Goal: Task Accomplishment & Management: Manage account settings

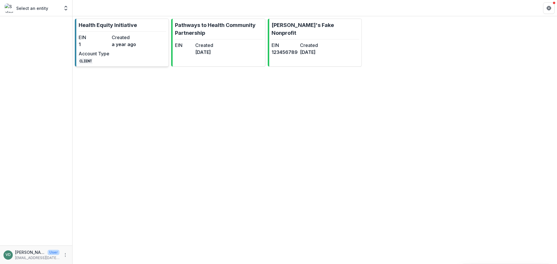
click at [109, 29] on link "Health Equity Initiative EIN 1 Created a year ago Account Type CLIENT" at bounding box center [122, 43] width 94 height 48
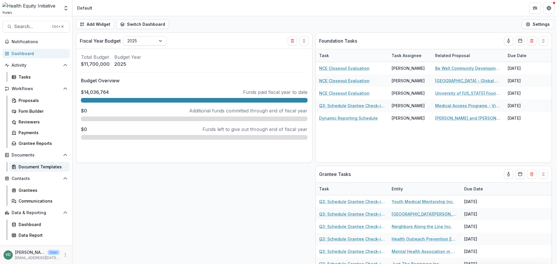
click at [37, 165] on div "Document Templates" at bounding box center [42, 167] width 47 height 6
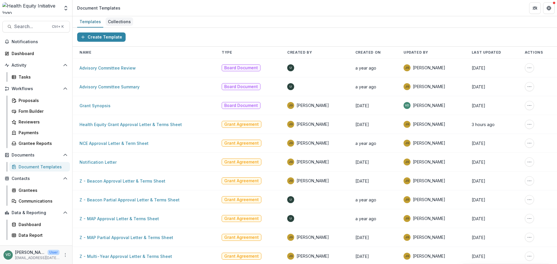
click at [115, 23] on div "Collections" at bounding box center [120, 21] width 28 height 8
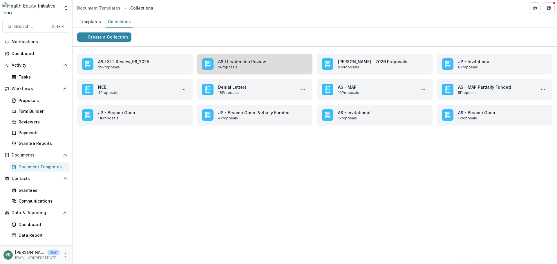
click at [253, 60] on link "ASJ Leadership Review" at bounding box center [256, 62] width 76 height 6
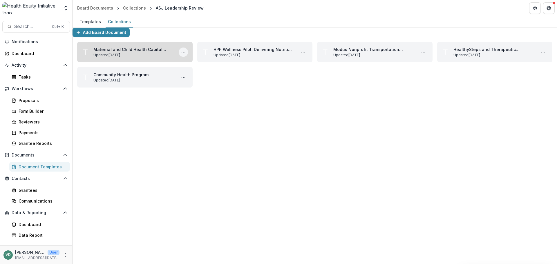
click at [185, 55] on icon "More Maternal and Child Health Capital Expansion Actions" at bounding box center [183, 52] width 5 height 5
click at [186, 70] on button "Delete" at bounding box center [211, 66] width 62 height 10
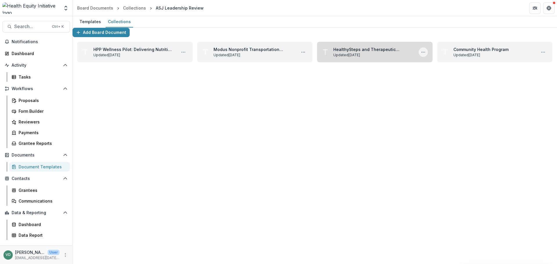
click at [424, 55] on icon "More HealthySteps and Therapeutic Services continuum of maternal mental health …" at bounding box center [423, 52] width 5 height 5
click at [426, 70] on button "Delete" at bounding box center [451, 66] width 62 height 10
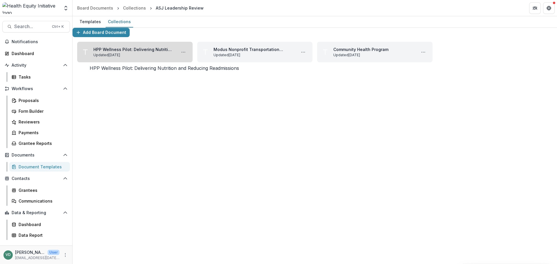
click at [132, 52] on link "HPP Wellness Pilot: Delivering Nutrition and Reducing Readmissions" at bounding box center [133, 49] width 81 height 6
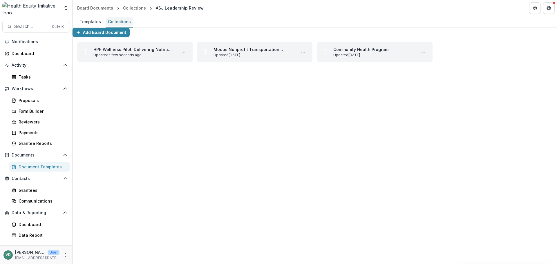
click at [114, 22] on div "Collections" at bounding box center [120, 21] width 28 height 8
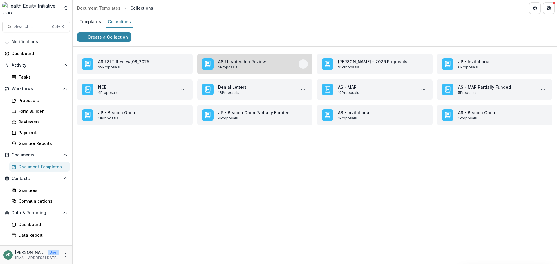
click at [303, 64] on circle "More ASJ Leadership Review Actions" at bounding box center [303, 64] width 0 height 0
click at [334, 97] on button "Preview Collection" at bounding box center [341, 97] width 82 height 10
click at [305, 63] on icon "More ASJ Leadership Review Actions" at bounding box center [303, 64] width 5 height 5
click at [312, 104] on button "Preview Collection With Submissions" at bounding box center [341, 106] width 82 height 10
click at [305, 64] on circle "More ASJ Leadership Review Actions" at bounding box center [304, 64] width 0 height 0
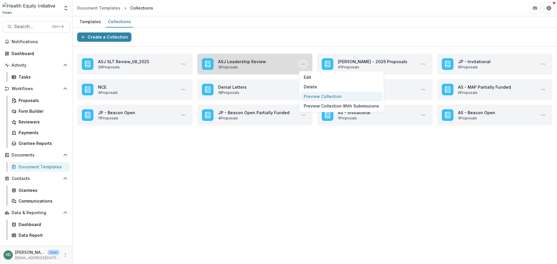
click at [324, 97] on button "Preview Collection" at bounding box center [341, 97] width 82 height 10
click at [304, 62] on icon "More ASJ Leadership Review Actions" at bounding box center [303, 64] width 5 height 5
click at [328, 108] on button "Preview Collection With Submissions" at bounding box center [341, 106] width 82 height 10
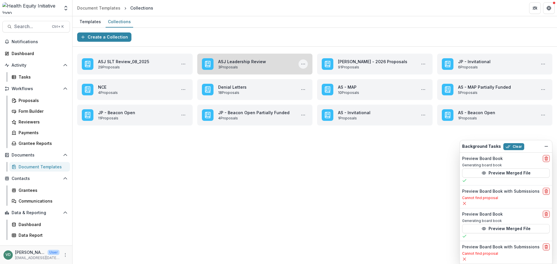
click at [302, 63] on icon "More ASJ Leadership Review Actions" at bounding box center [303, 64] width 5 height 5
click at [326, 107] on button "Preview Collection With Submissions" at bounding box center [341, 106] width 82 height 10
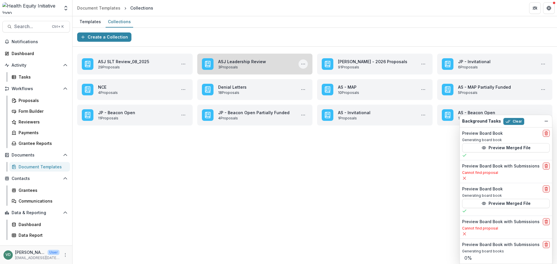
click at [302, 64] on icon "More ASJ Leadership Review Actions" at bounding box center [303, 64] width 5 height 5
click at [327, 96] on button "Preview Collection" at bounding box center [341, 97] width 82 height 10
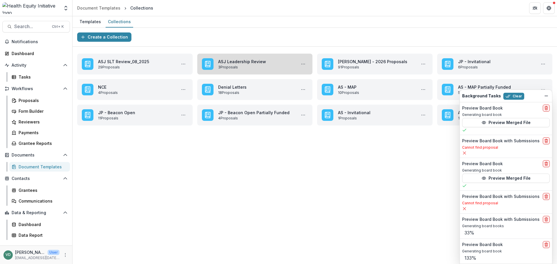
click at [254, 63] on link "ASJ Leadership Review" at bounding box center [256, 62] width 76 height 6
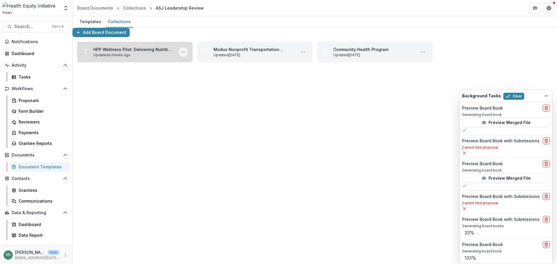
click at [182, 55] on icon "More HPP Wellness Pilot: Delivering Nutrition and Reducing Readmissions Actions" at bounding box center [183, 52] width 5 height 5
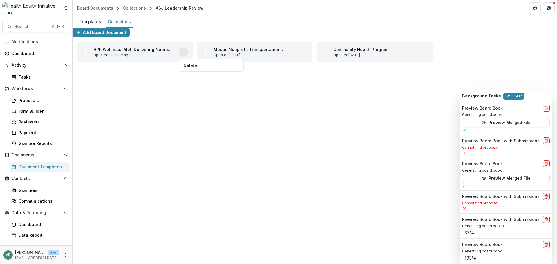
click at [132, 67] on div "Add Board Document HPP Wellness Pilot: Delivering Nutrition and Reducing Readmi…" at bounding box center [314, 47] width 484 height 39
click at [130, 8] on div "Collections" at bounding box center [134, 8] width 23 height 6
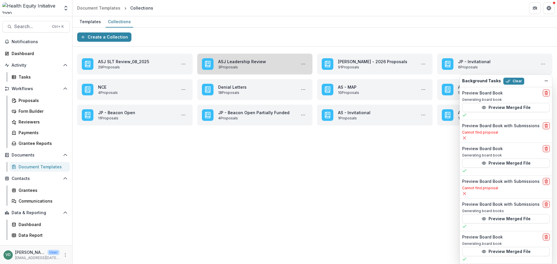
click at [259, 63] on link "ASJ Leadership Review" at bounding box center [256, 62] width 76 height 6
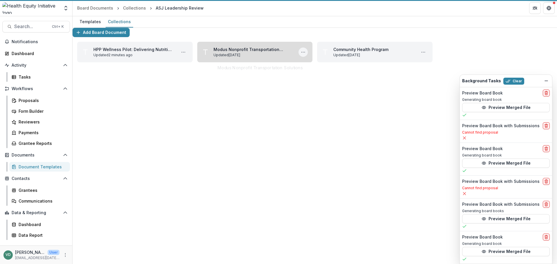
click at [301, 55] on icon "More Modus Nonprofit Transportation Solutions Actions" at bounding box center [303, 52] width 5 height 5
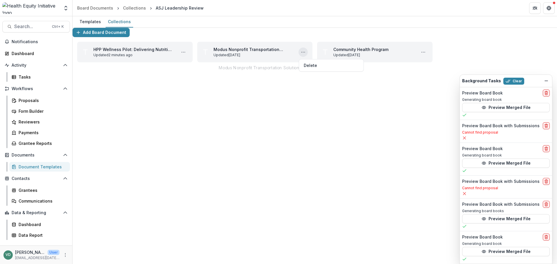
click at [228, 67] on div "Add Board Document HPP Wellness Pilot: Delivering Nutrition and Reducing Readmi…" at bounding box center [314, 47] width 484 height 39
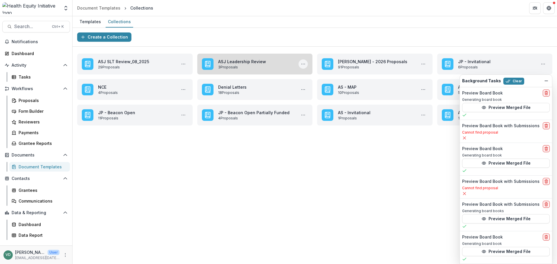
click at [303, 64] on icon "More ASJ Leadership Review Actions" at bounding box center [303, 64] width 5 height 5
click at [322, 107] on button "Preview Collection With Submissions" at bounding box center [341, 106] width 82 height 10
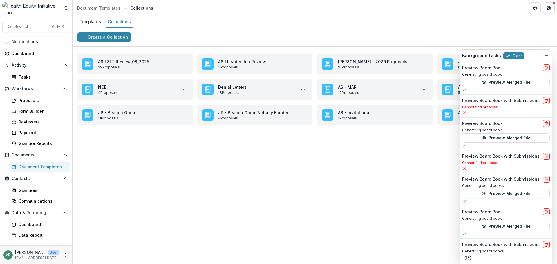
click at [532, 55] on div "Background Tasks Clear" at bounding box center [501, 56] width 78 height 8
click at [518, 84] on button "Preview Merged File" at bounding box center [506, 82] width 88 height 9
